Goal: Transaction & Acquisition: Download file/media

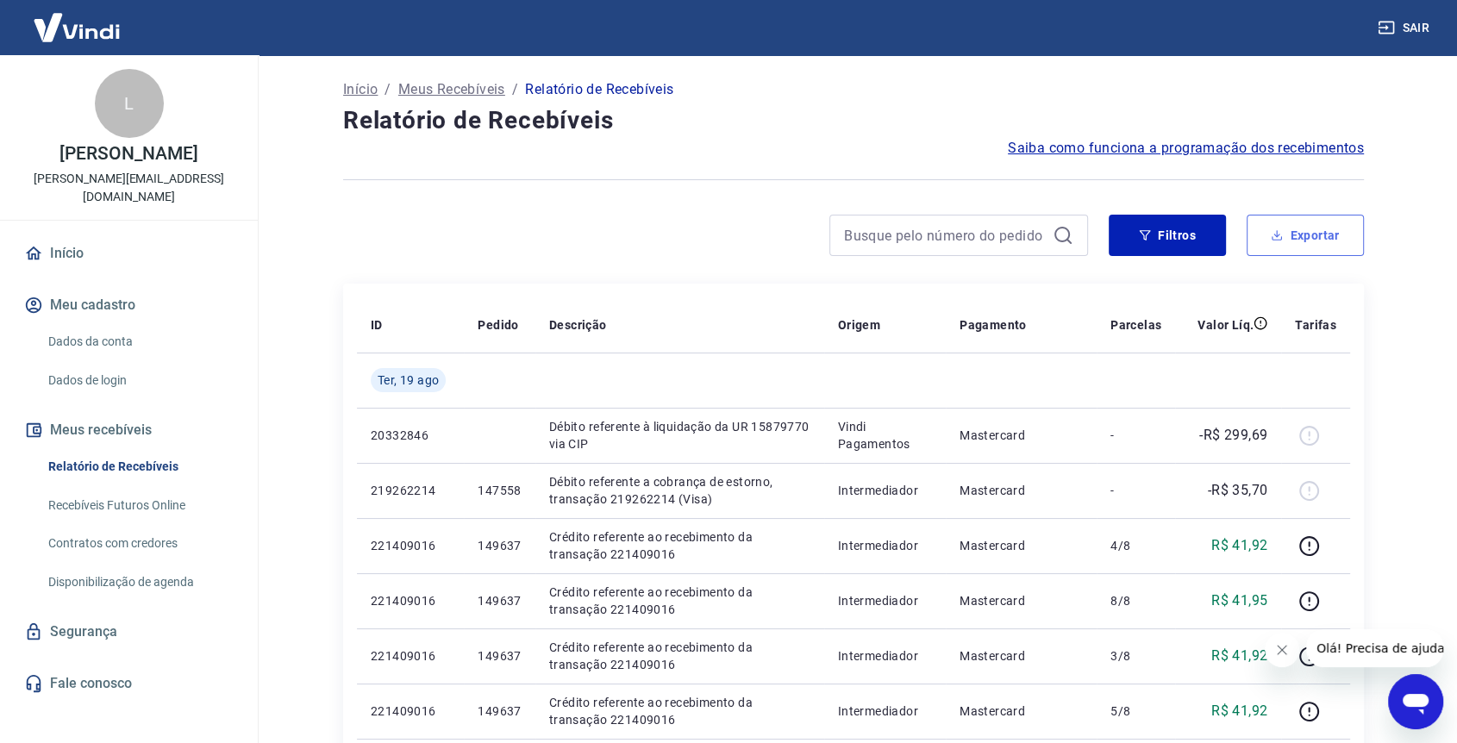
click at [1299, 243] on button "Exportar" at bounding box center [1305, 235] width 117 height 41
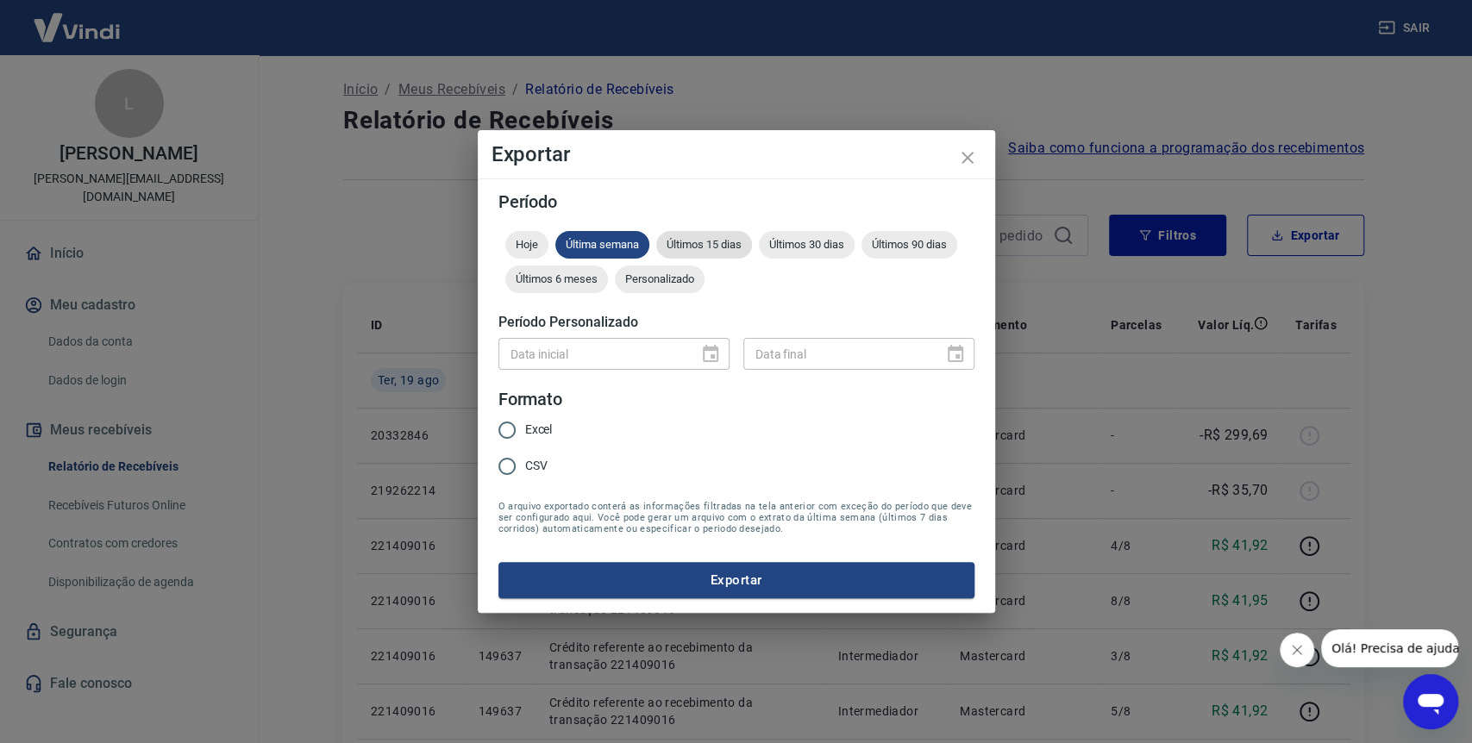
click at [711, 245] on span "Últimos 15 dias" at bounding box center [704, 244] width 96 height 13
click at [544, 462] on span "CSV" at bounding box center [536, 466] width 22 height 18
click at [525, 462] on input "CSV" at bounding box center [507, 466] width 36 height 36
radio input "true"
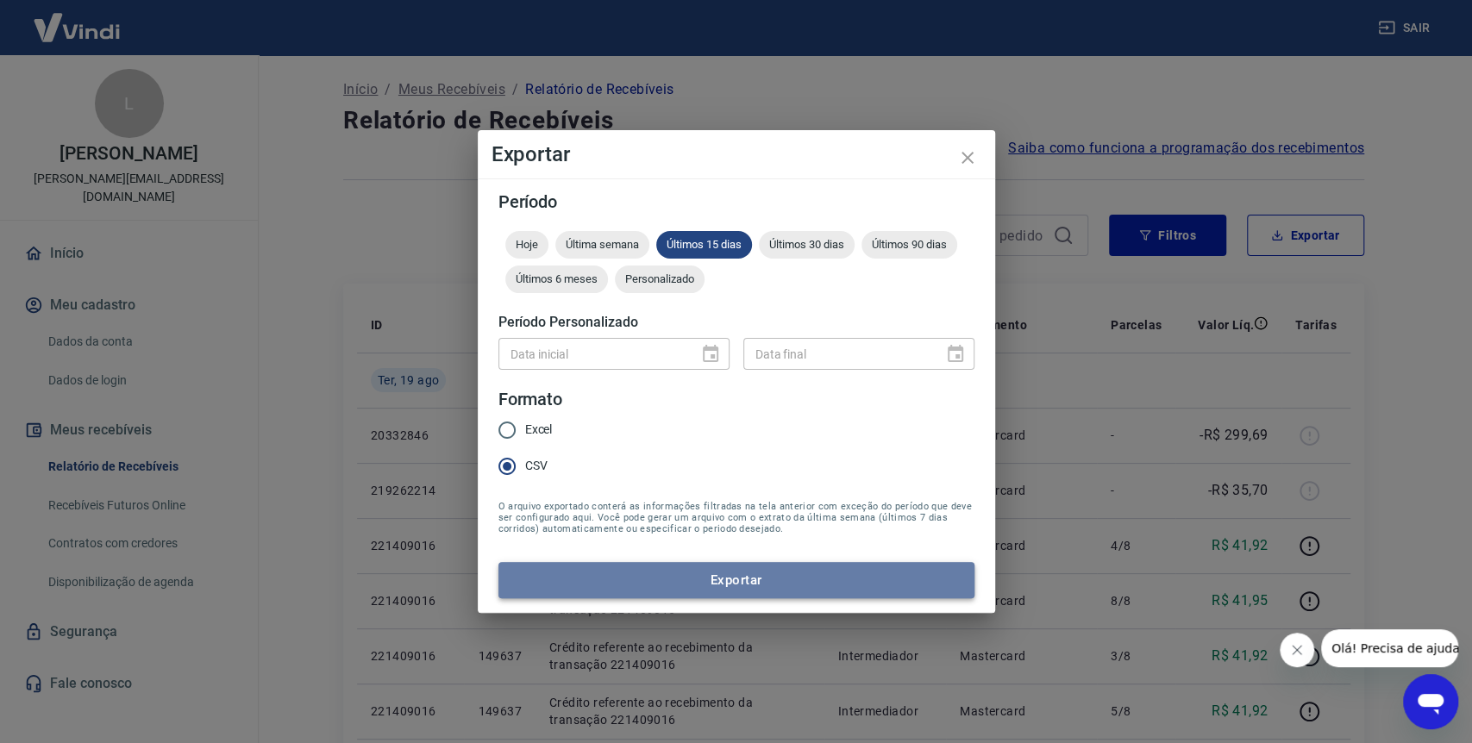
click at [657, 570] on button "Exportar" at bounding box center [736, 580] width 476 height 36
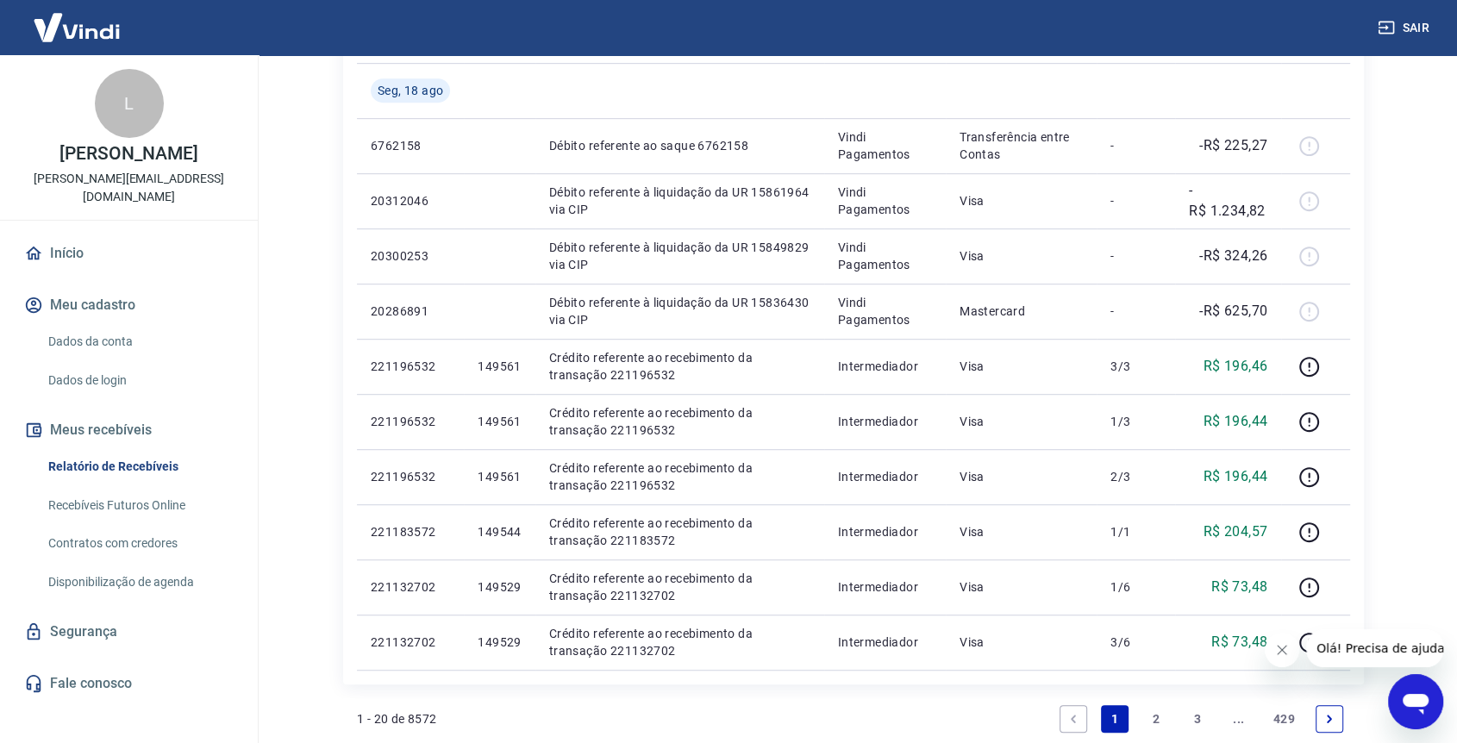
scroll to position [896, 0]
